Goal: Information Seeking & Learning: Learn about a topic

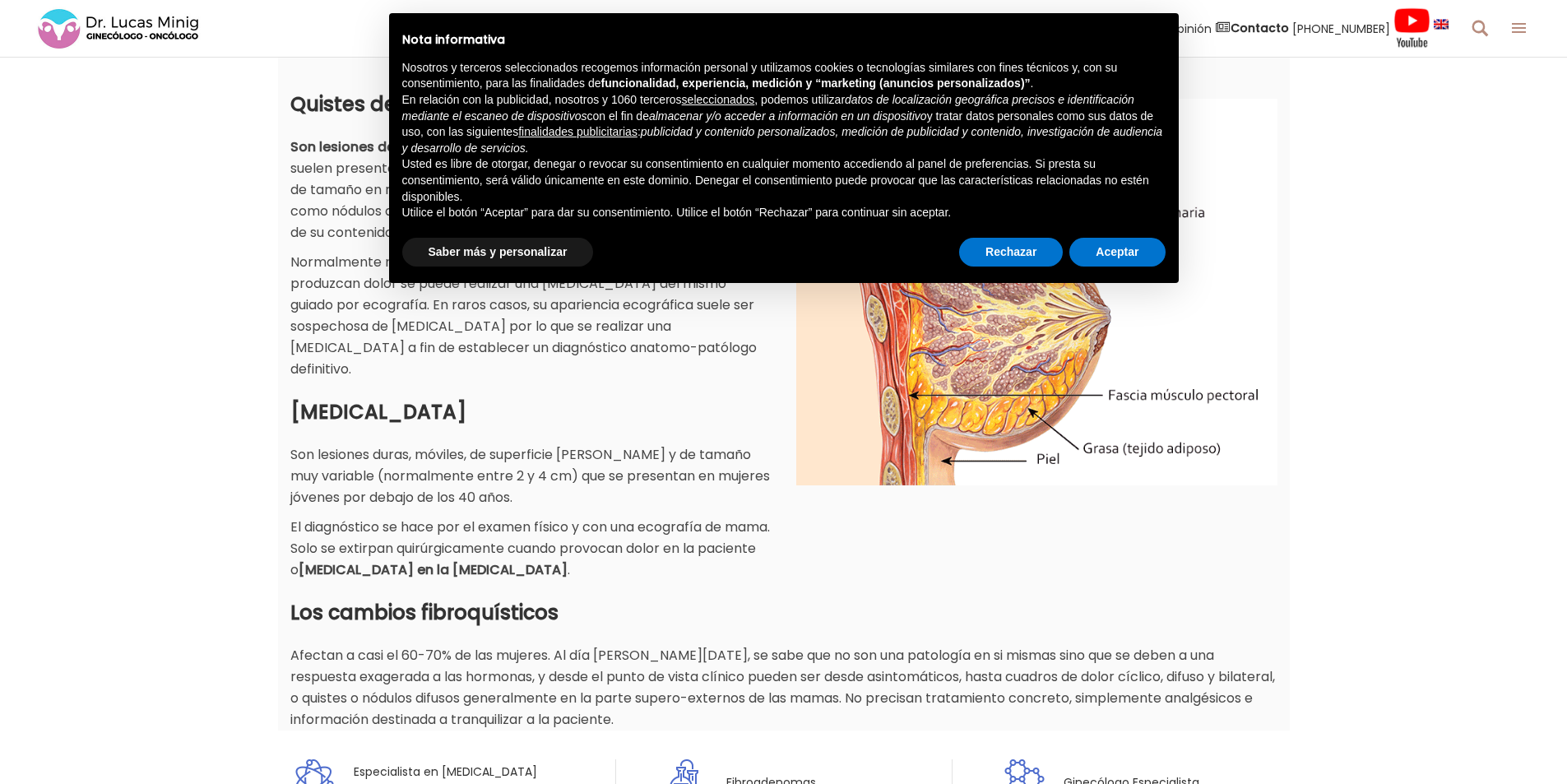
scroll to position [411, 0]
click at [1110, 260] on button "Aceptar" at bounding box center [1117, 252] width 95 height 29
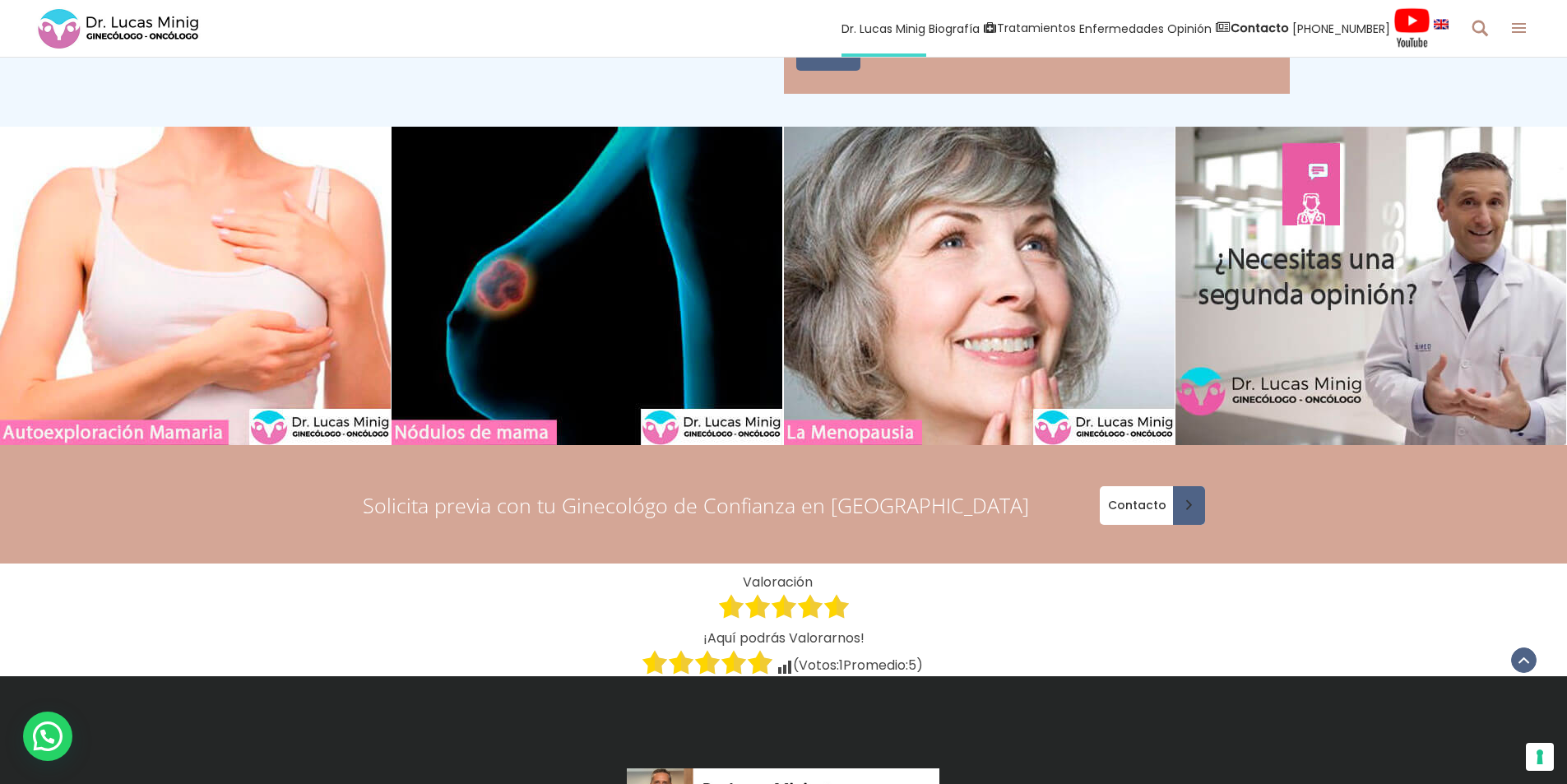
scroll to position [5428, 0]
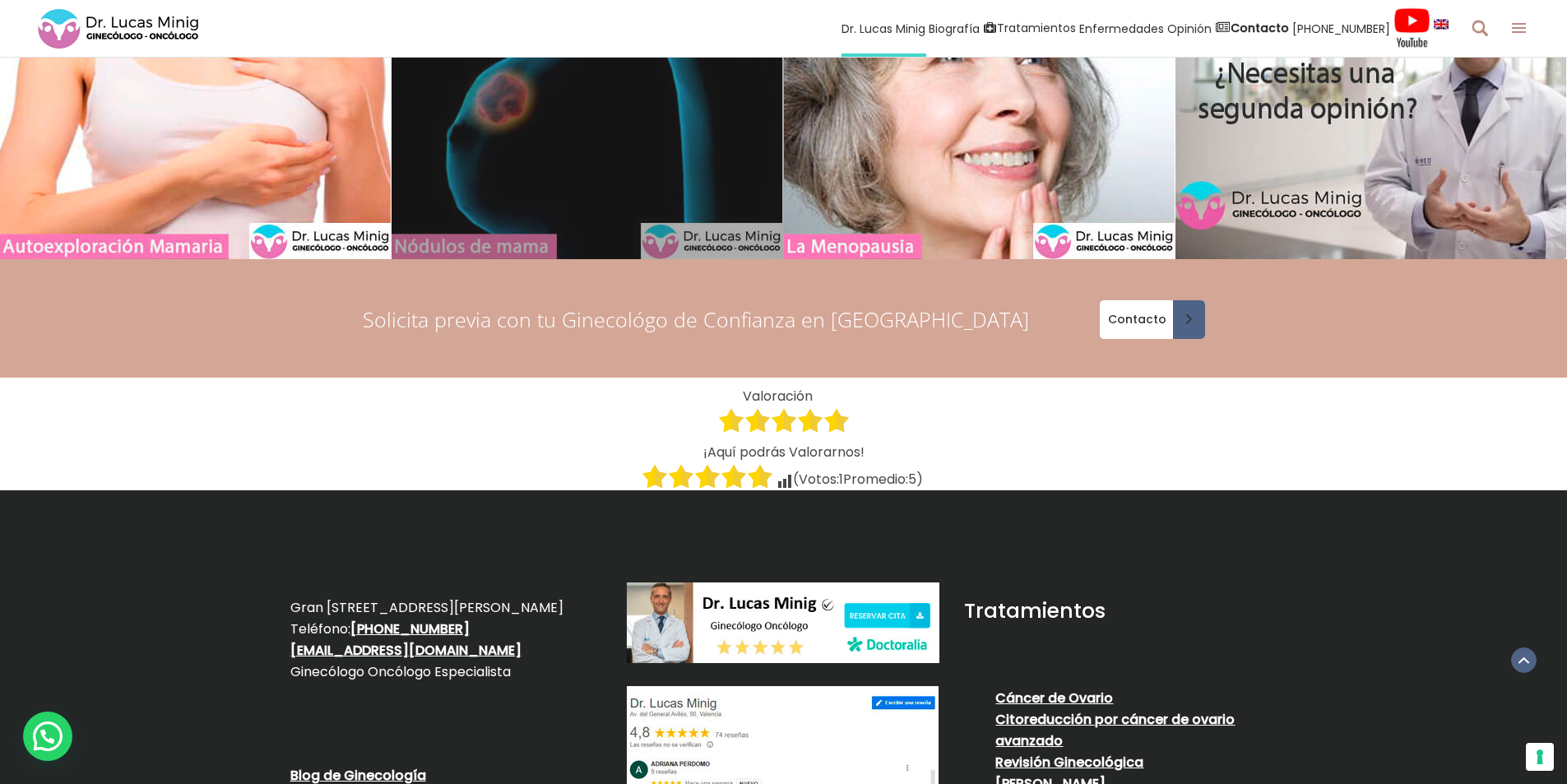
click at [619, 149] on link at bounding box center [586, 99] width 391 height 318
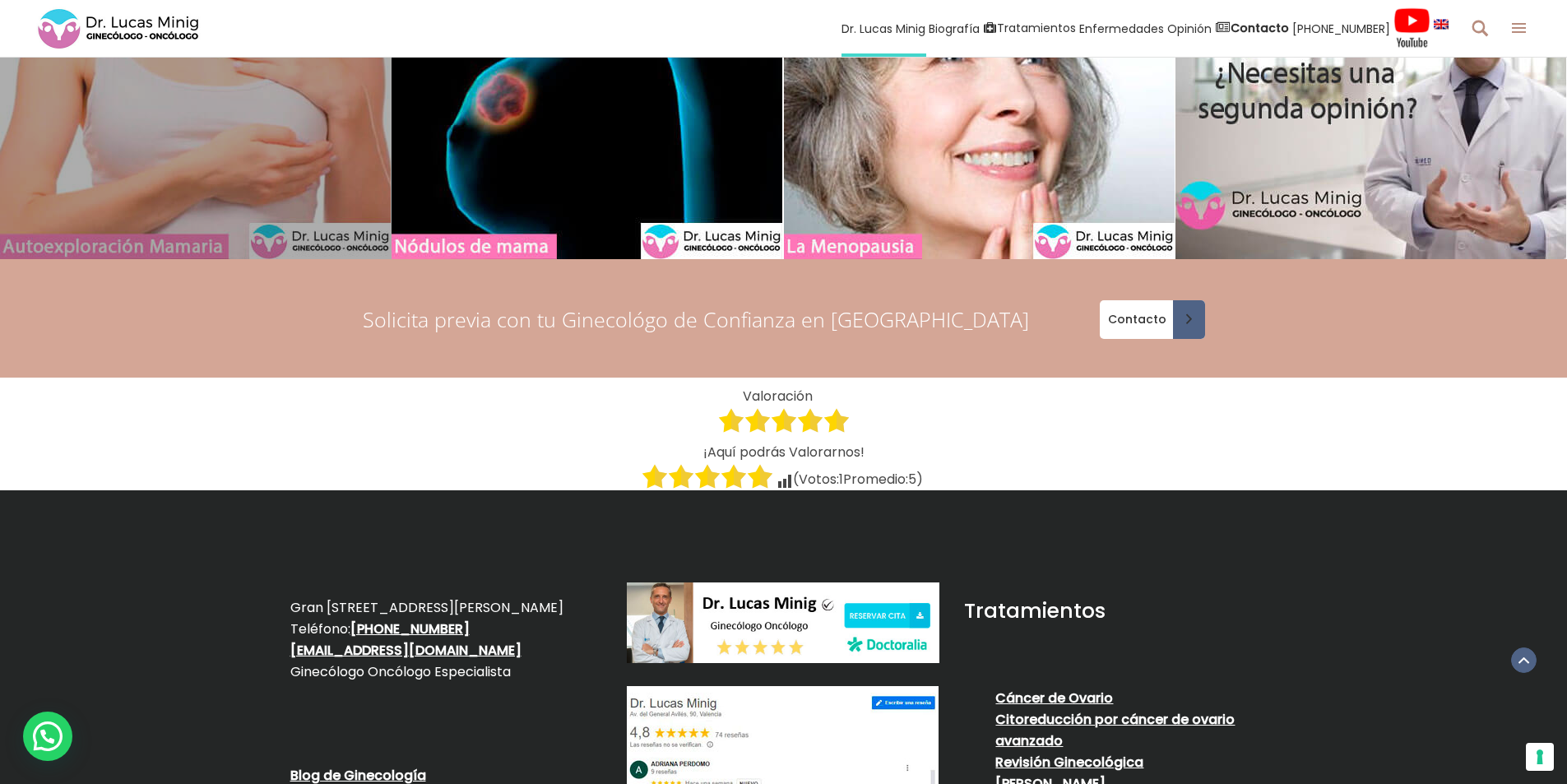
click at [305, 214] on link at bounding box center [195, 99] width 391 height 318
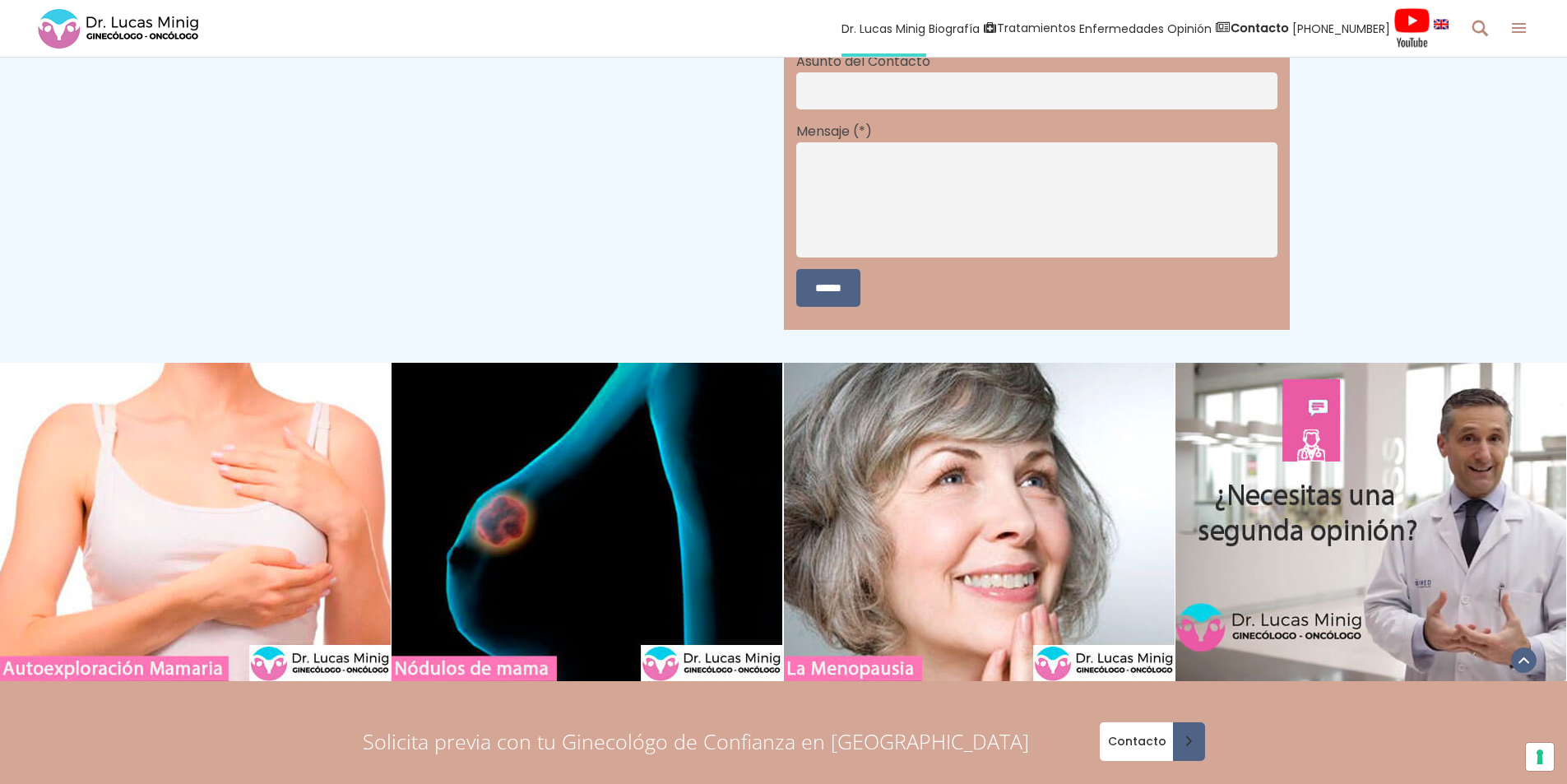
scroll to position [5264, 0]
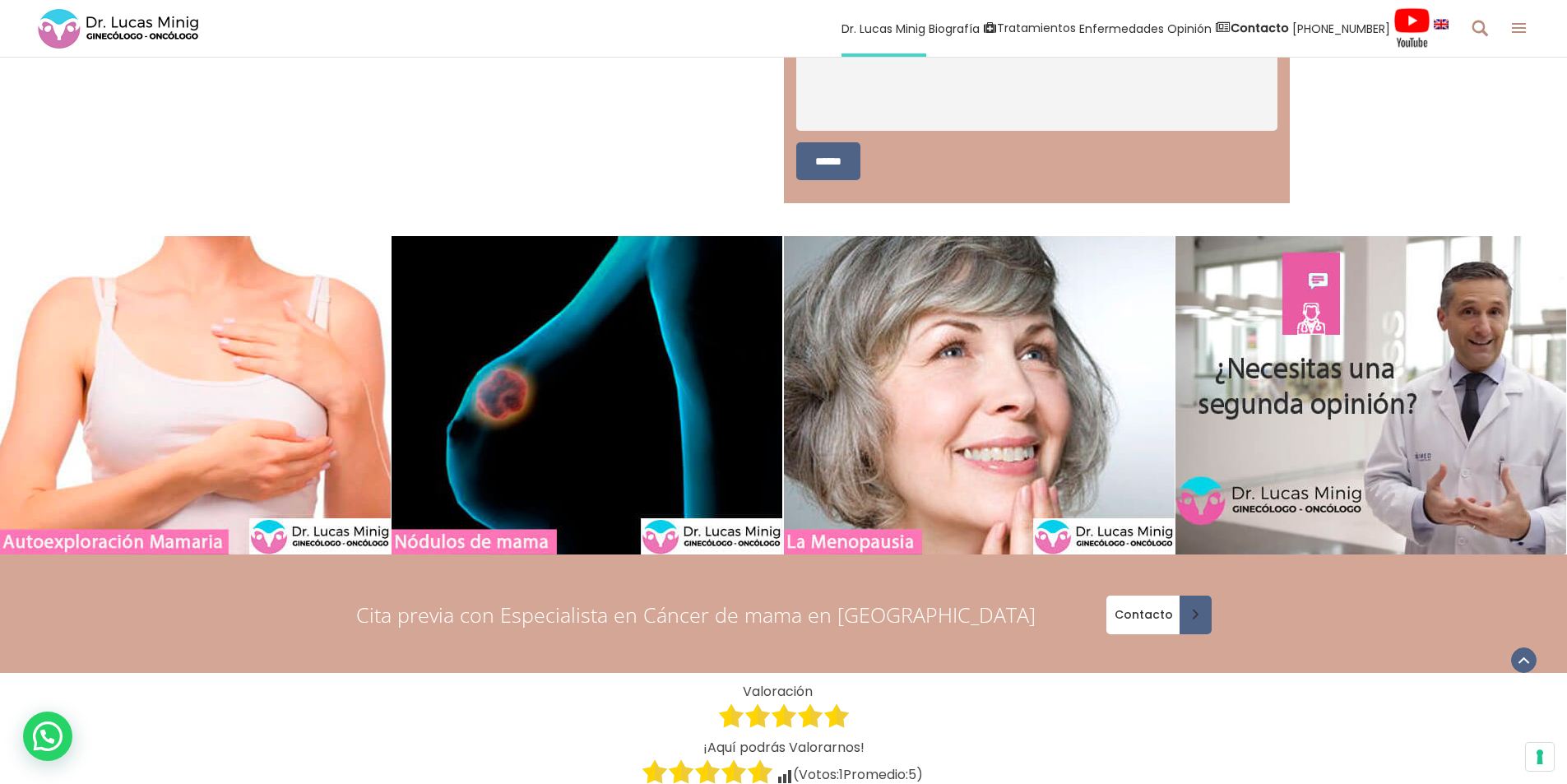
scroll to position [5264, 0]
